Goal: Task Accomplishment & Management: Manage account settings

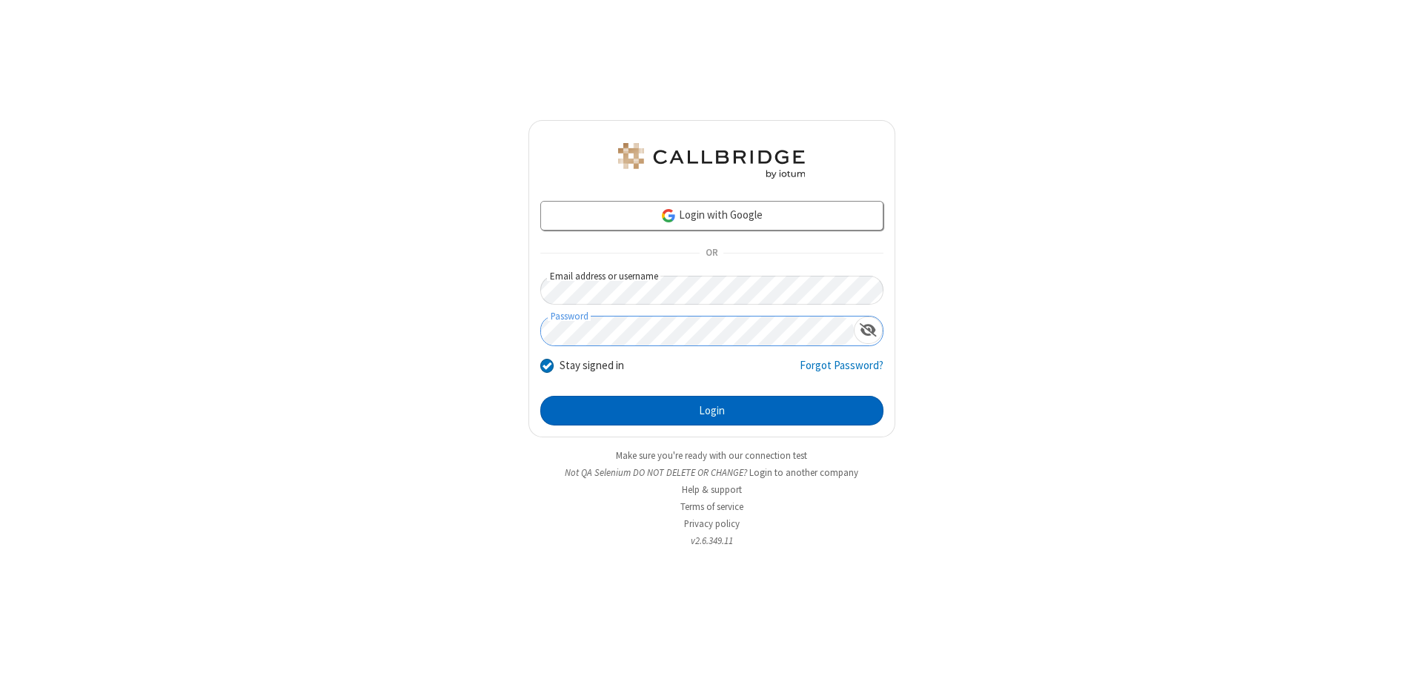
click at [711, 410] on button "Login" at bounding box center [711, 411] width 343 height 30
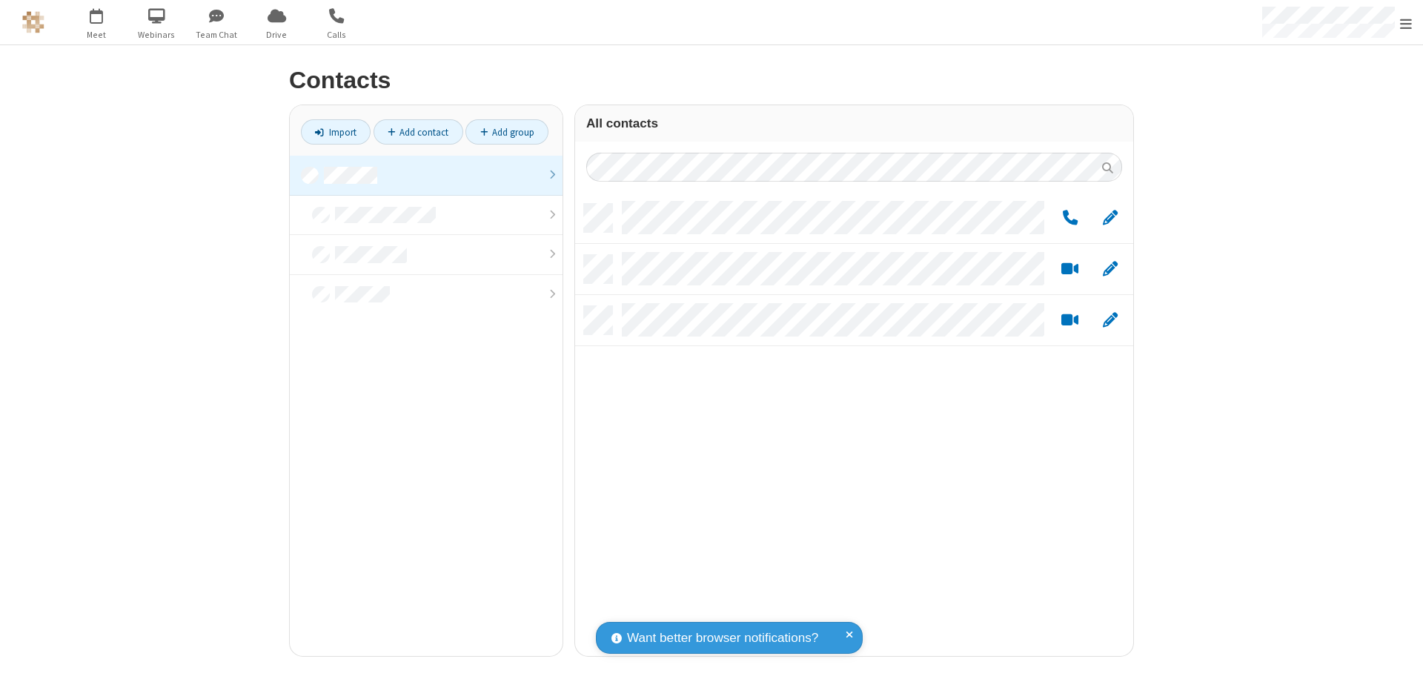
click at [426, 175] on link at bounding box center [426, 176] width 273 height 40
click at [507, 132] on link "Add group" at bounding box center [506, 131] width 83 height 25
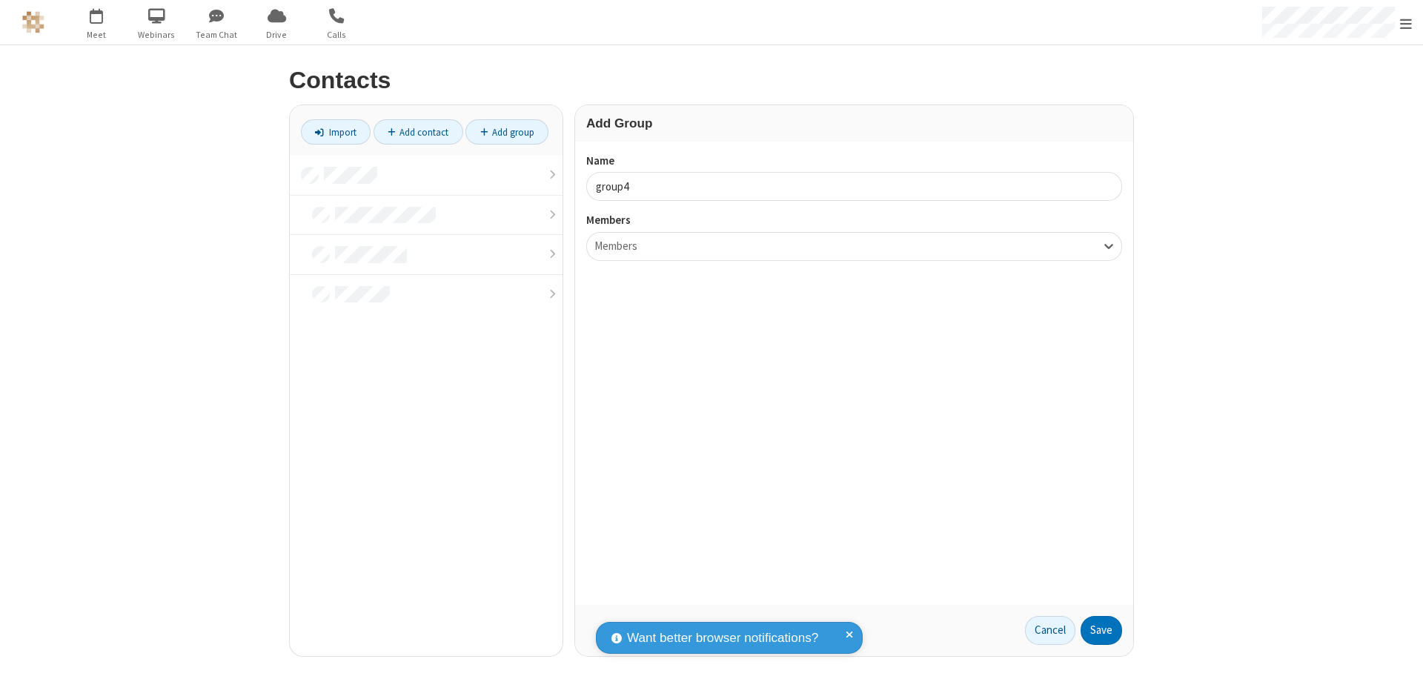
type input "group4"
type input "name20"
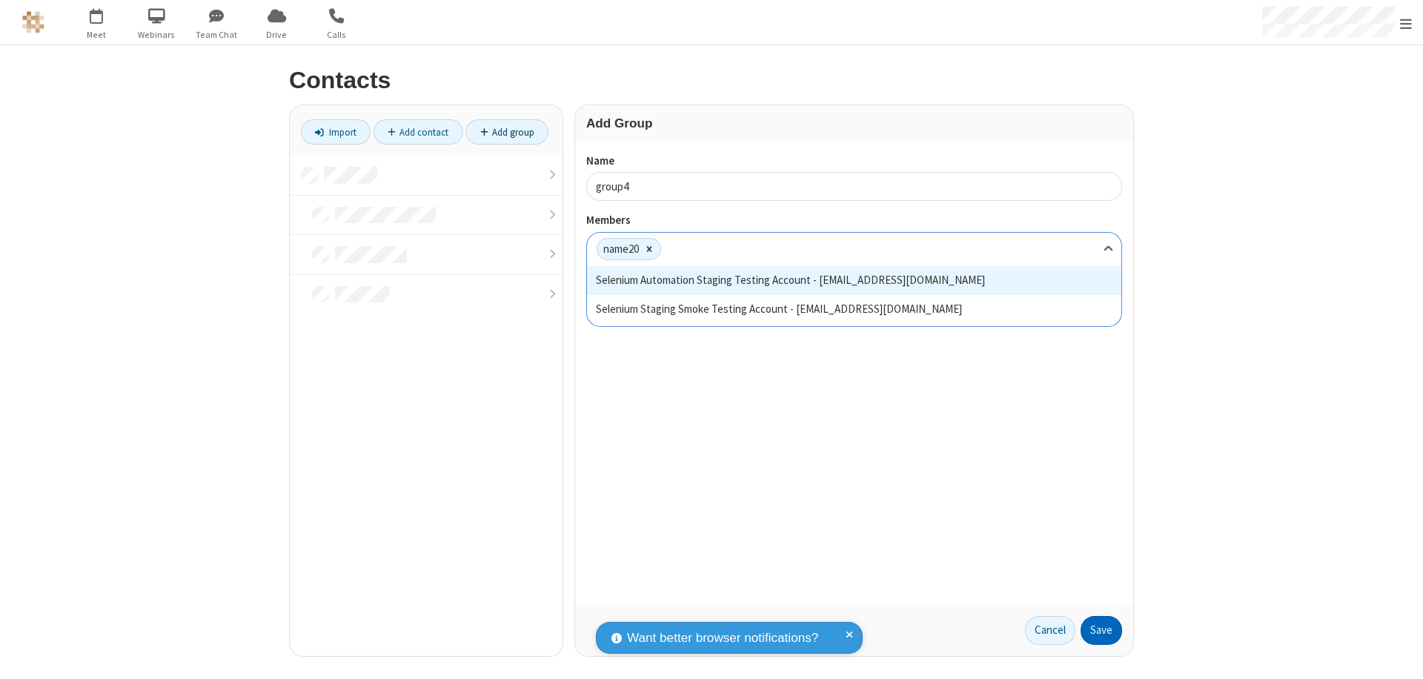
click at [1101, 630] on button "Save" at bounding box center [1100, 631] width 41 height 30
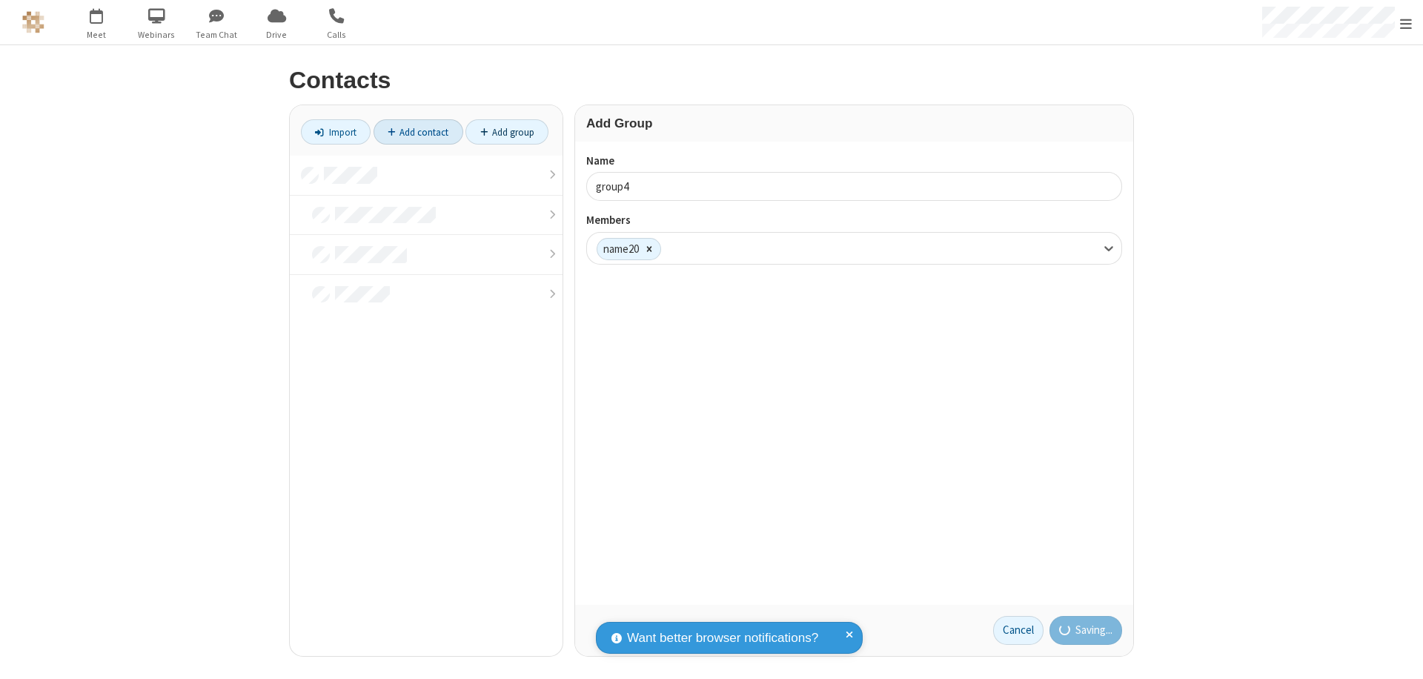
click at [418, 132] on link "Add contact" at bounding box center [418, 131] width 90 height 25
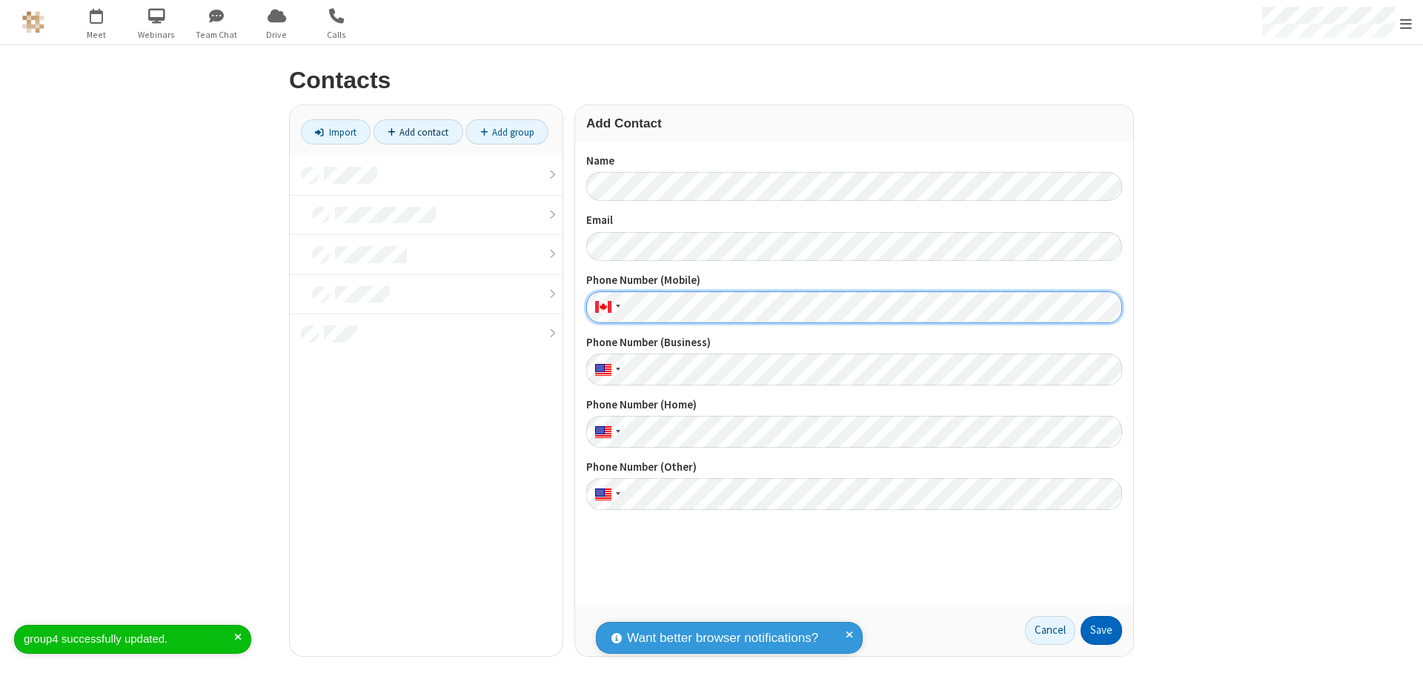
click at [1101, 630] on button "Save" at bounding box center [1100, 631] width 41 height 30
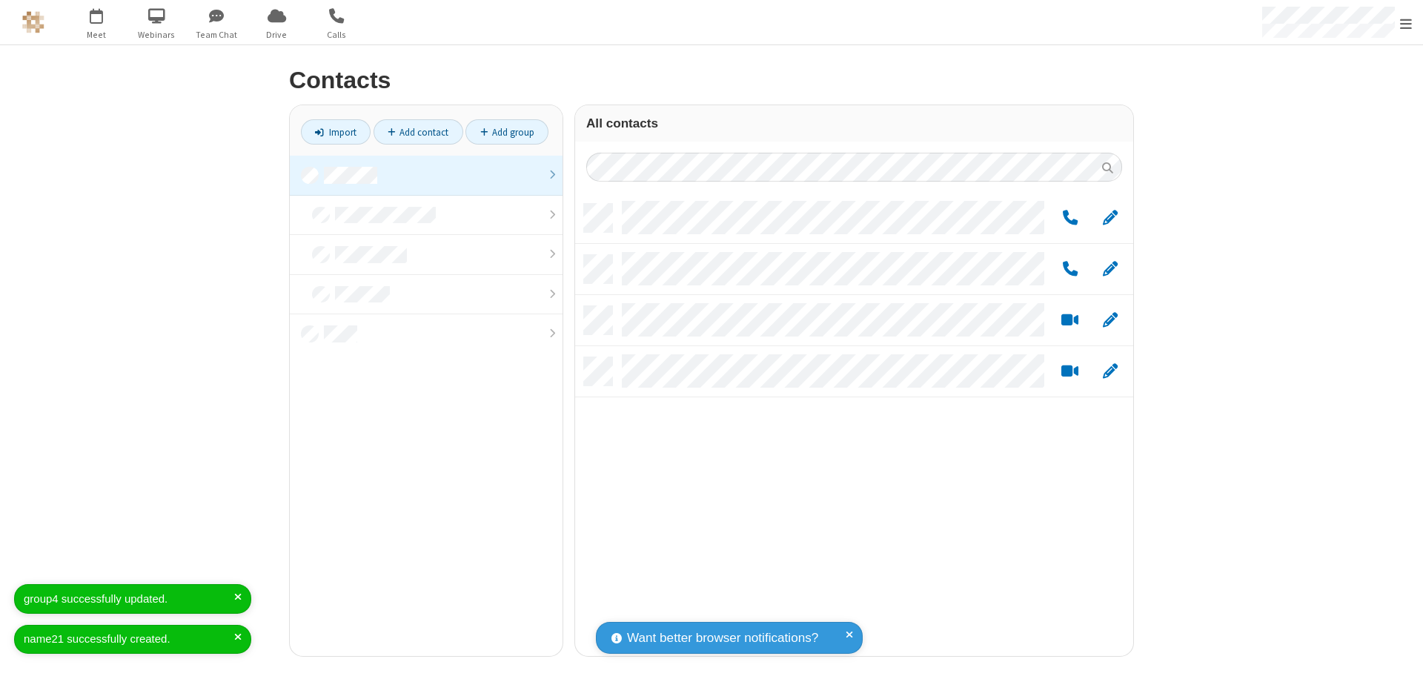
scroll to position [452, 547]
